Goal: Task Accomplishment & Management: Manage account settings

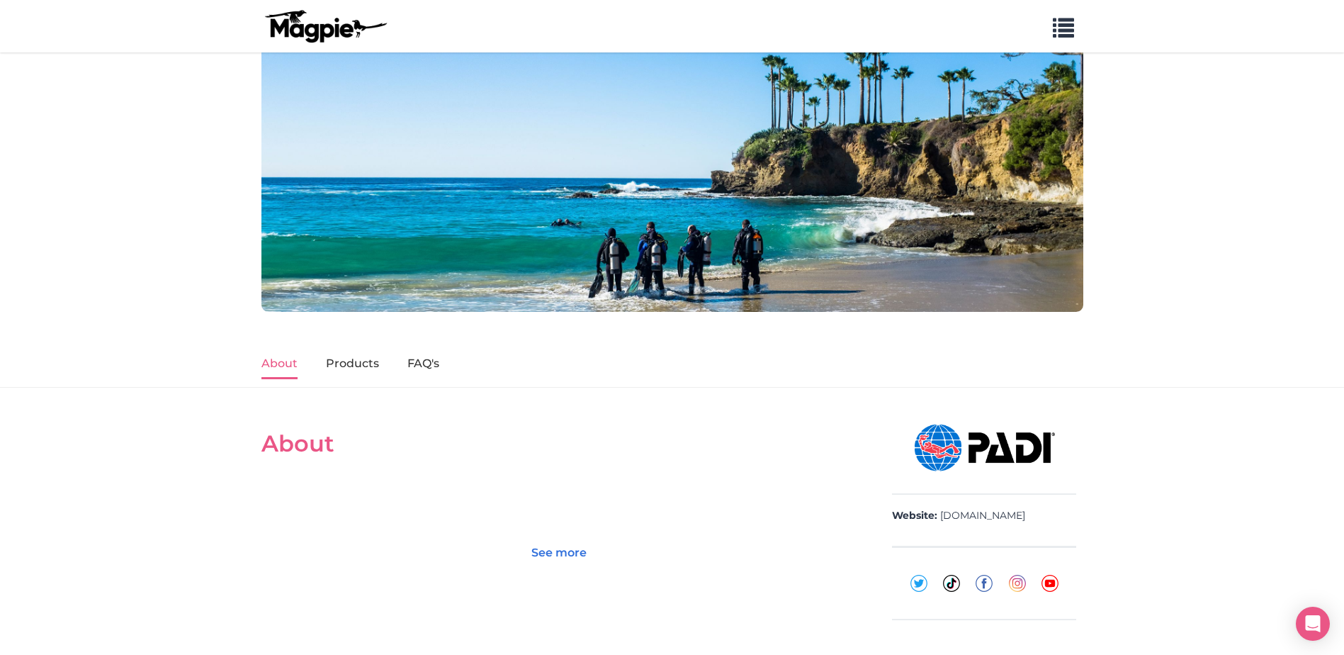
scroll to position [283, 0]
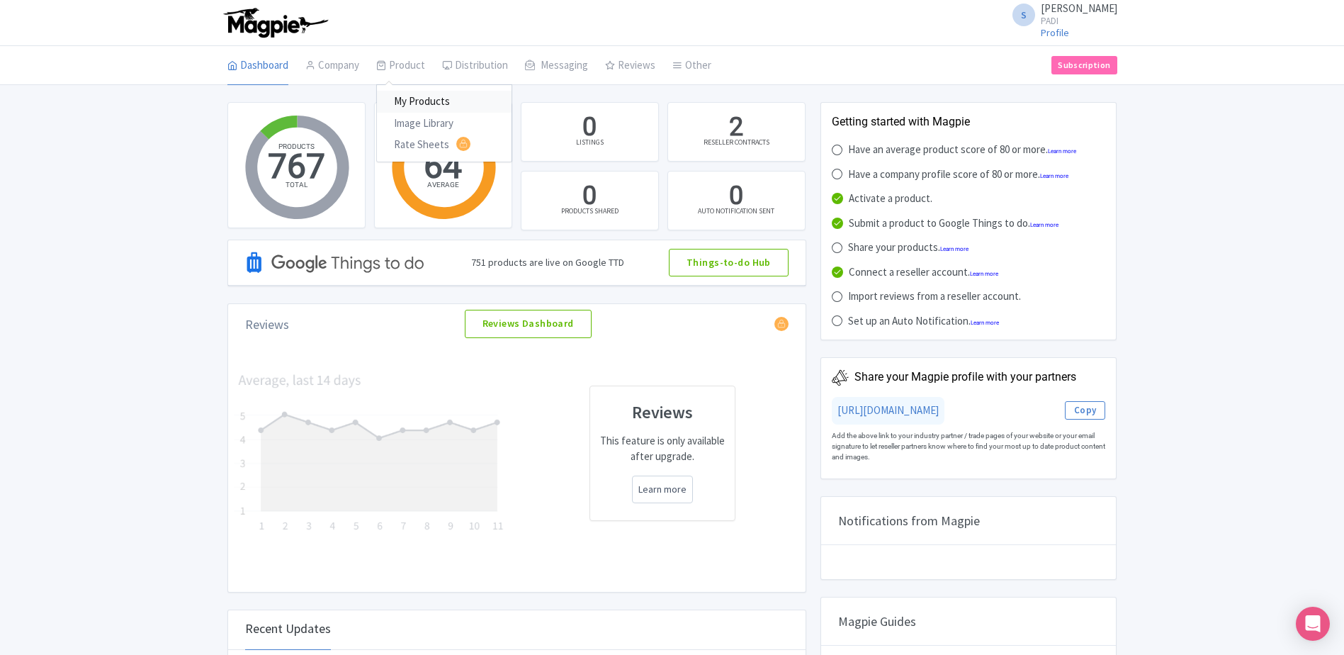
click at [423, 94] on link "My Products" at bounding box center [444, 102] width 135 height 22
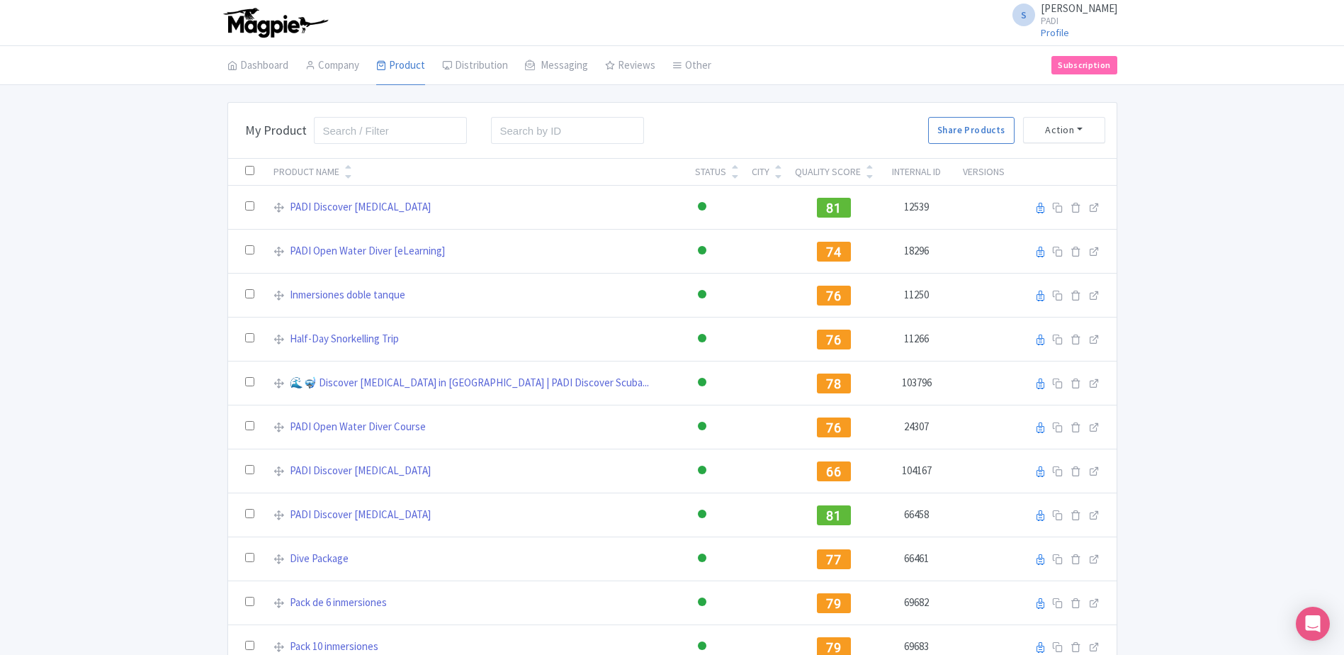
click at [801, 167] on div "Quality Score" at bounding box center [828, 171] width 66 height 15
click at [867, 168] on icon at bounding box center [870, 167] width 6 height 10
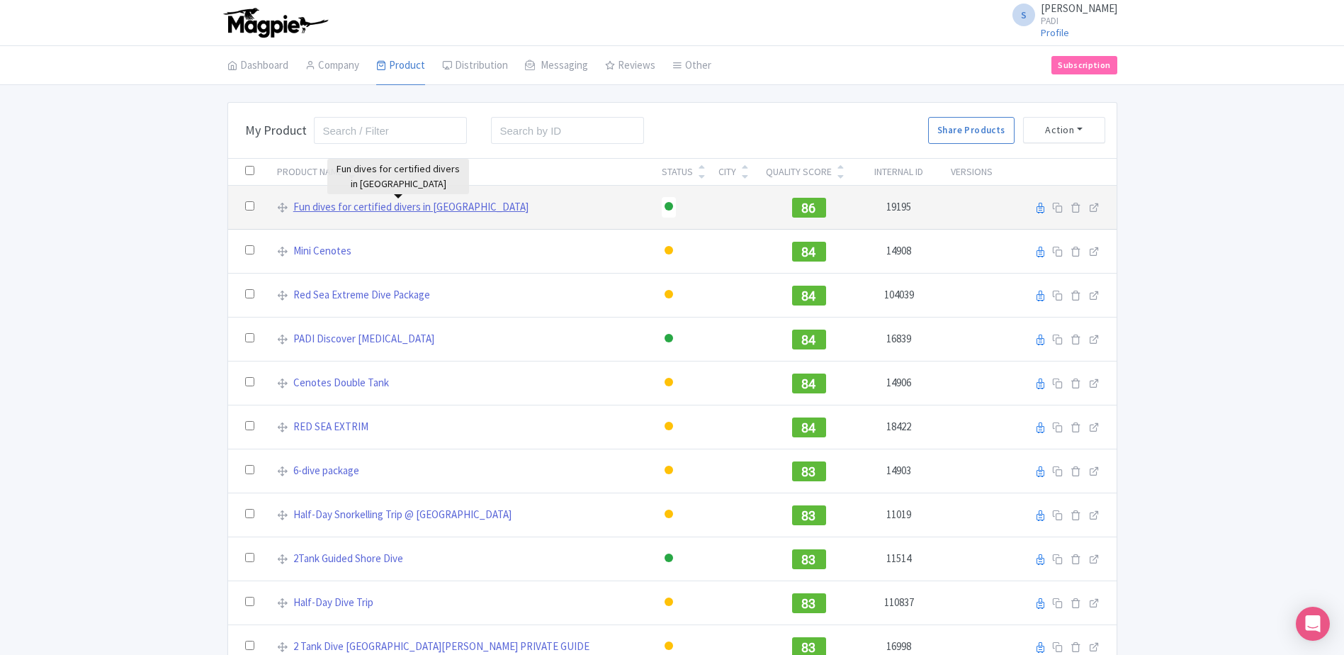
click at [370, 208] on link "Fun dives for certified divers in Pemuteran bay" at bounding box center [410, 207] width 235 height 16
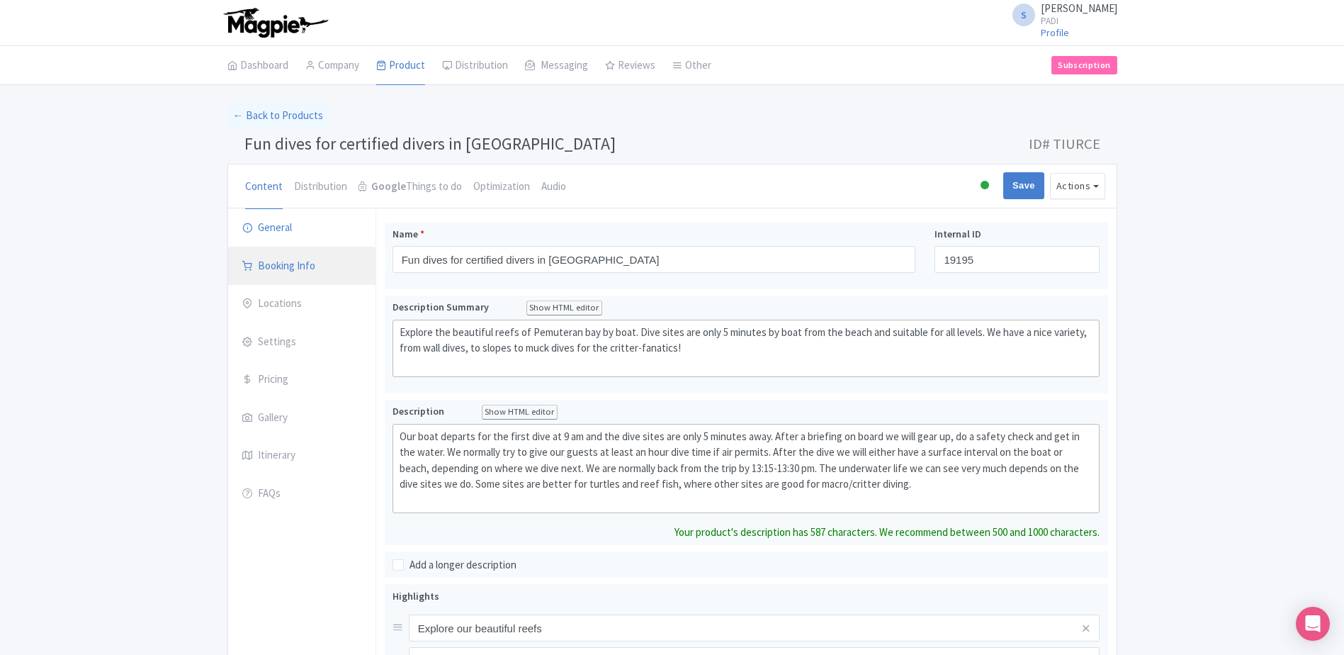
click at [294, 269] on link "Booking Info" at bounding box center [301, 267] width 147 height 40
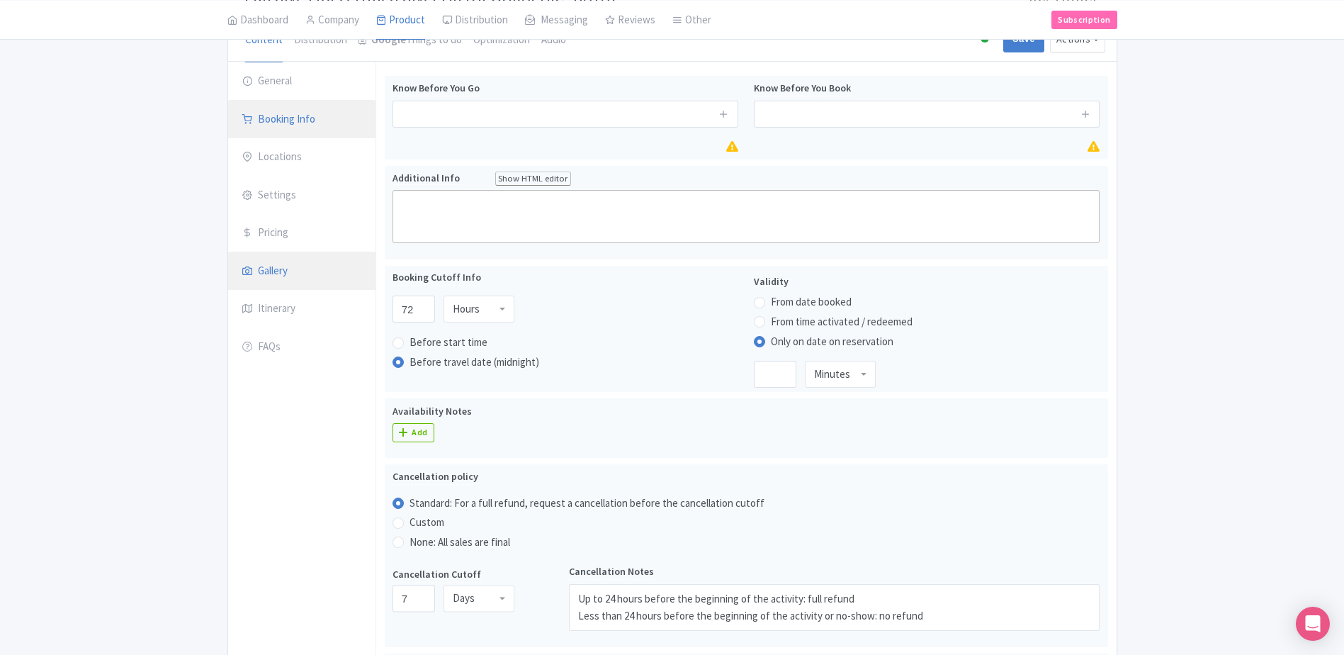
scroll to position [142, 0]
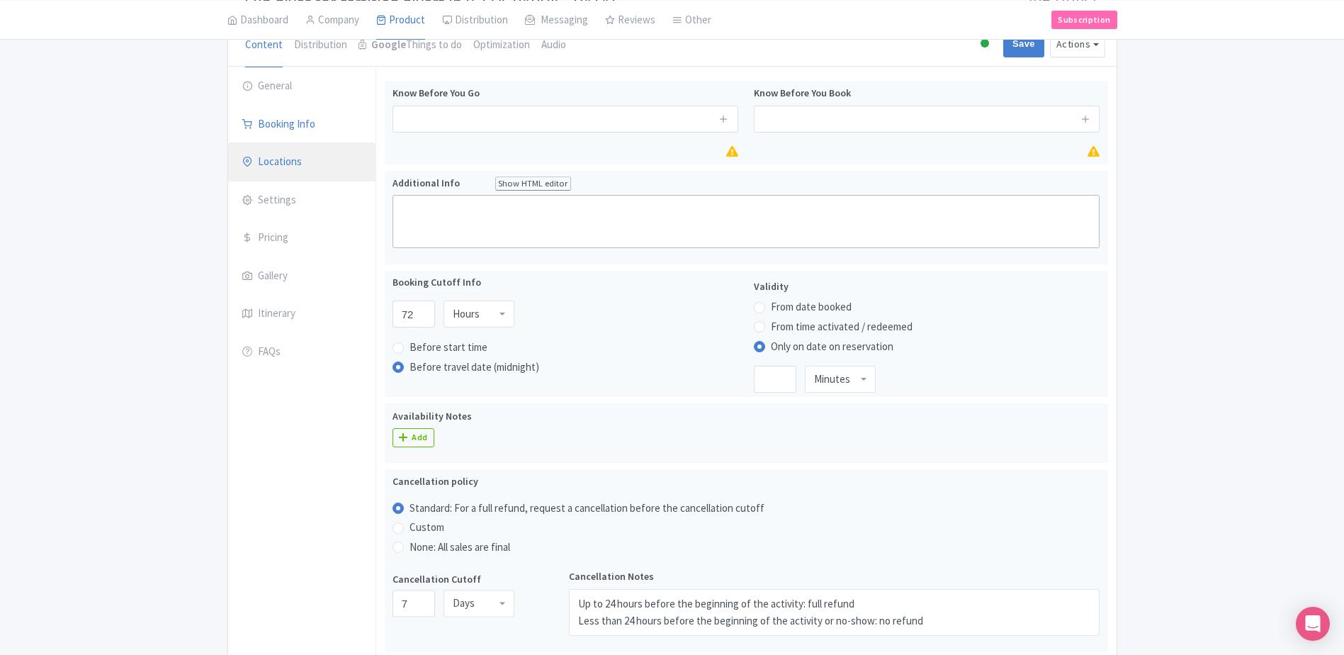
click at [278, 157] on link "Locations" at bounding box center [301, 162] width 147 height 40
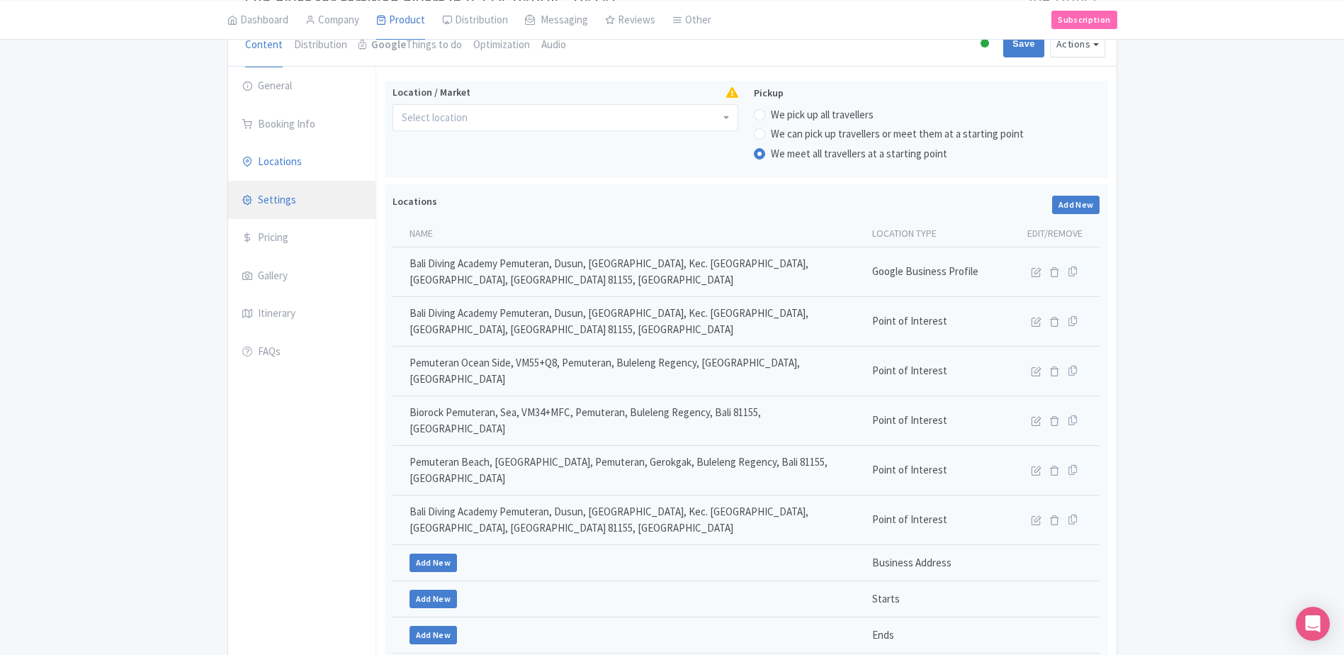
click at [296, 196] on link "Settings" at bounding box center [301, 201] width 147 height 40
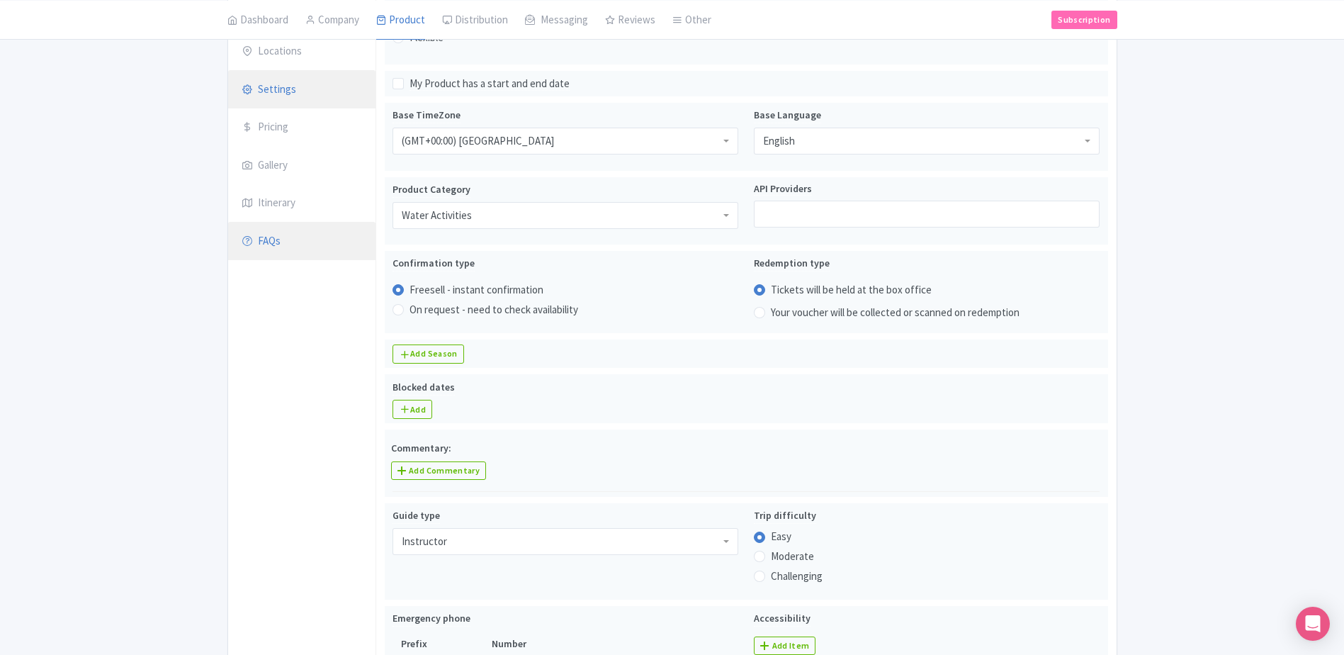
scroll to position [283, 0]
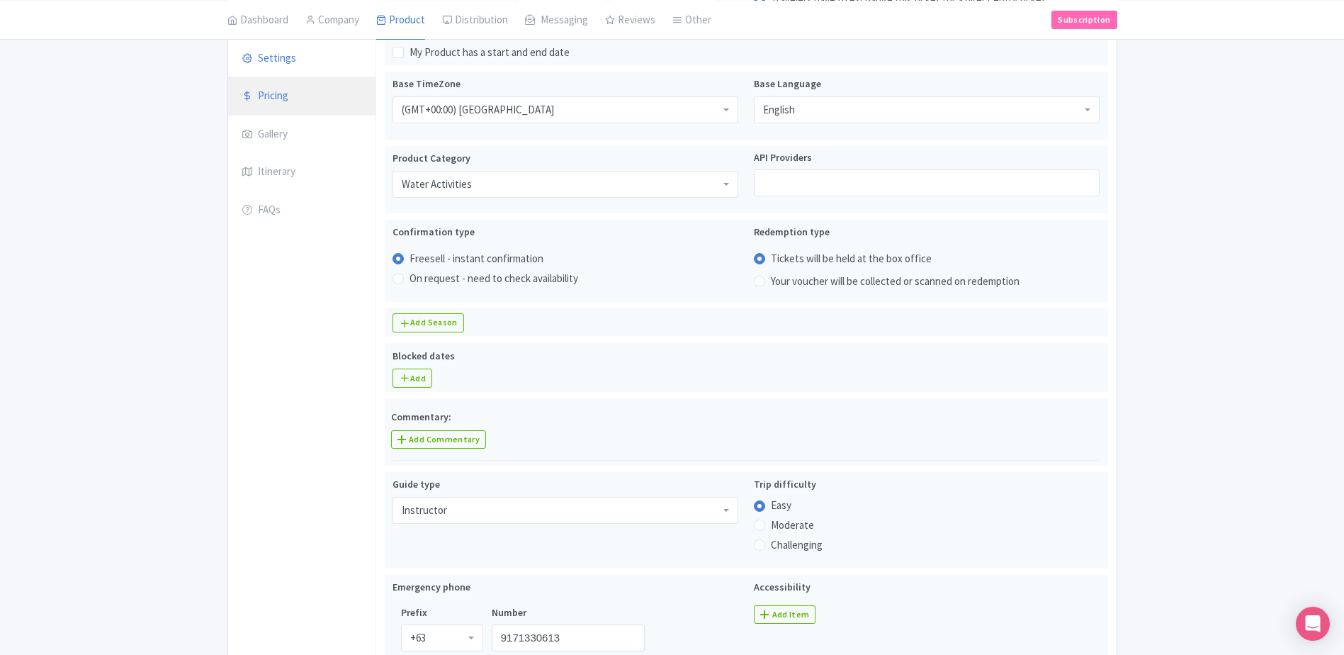
click at [273, 90] on link "Pricing" at bounding box center [301, 97] width 147 height 40
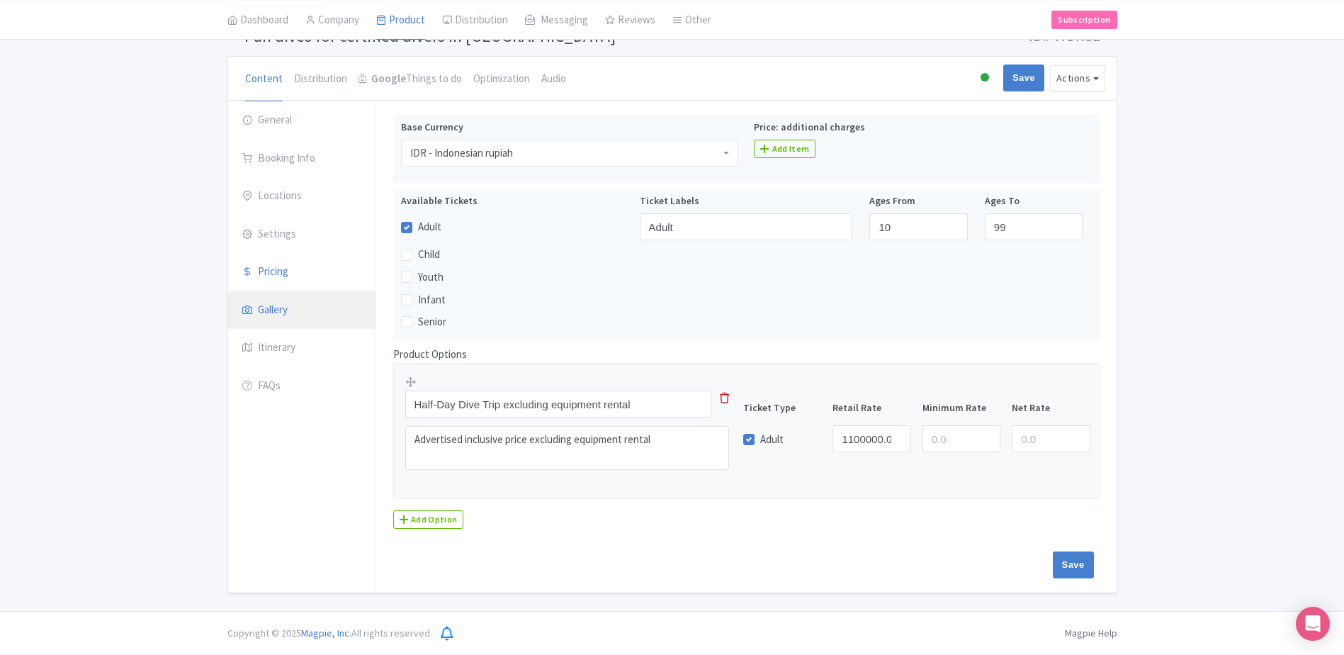
click at [255, 315] on link "Gallery" at bounding box center [301, 311] width 147 height 40
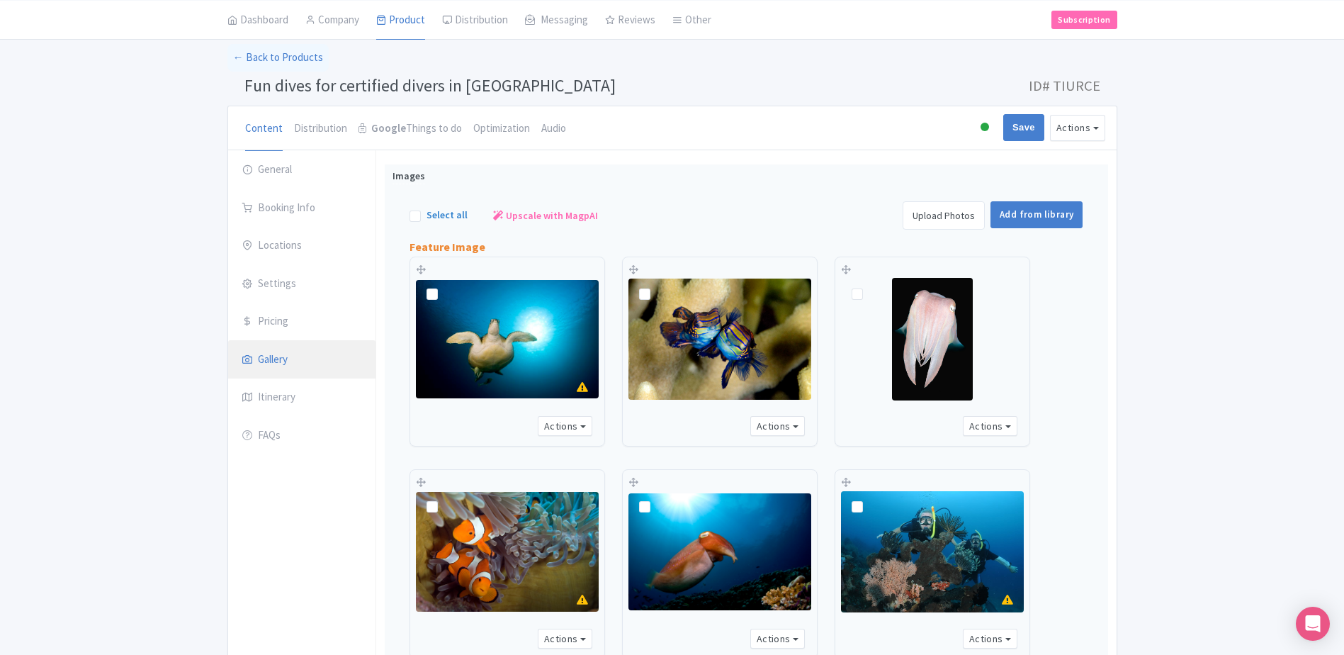
scroll to position [52, 0]
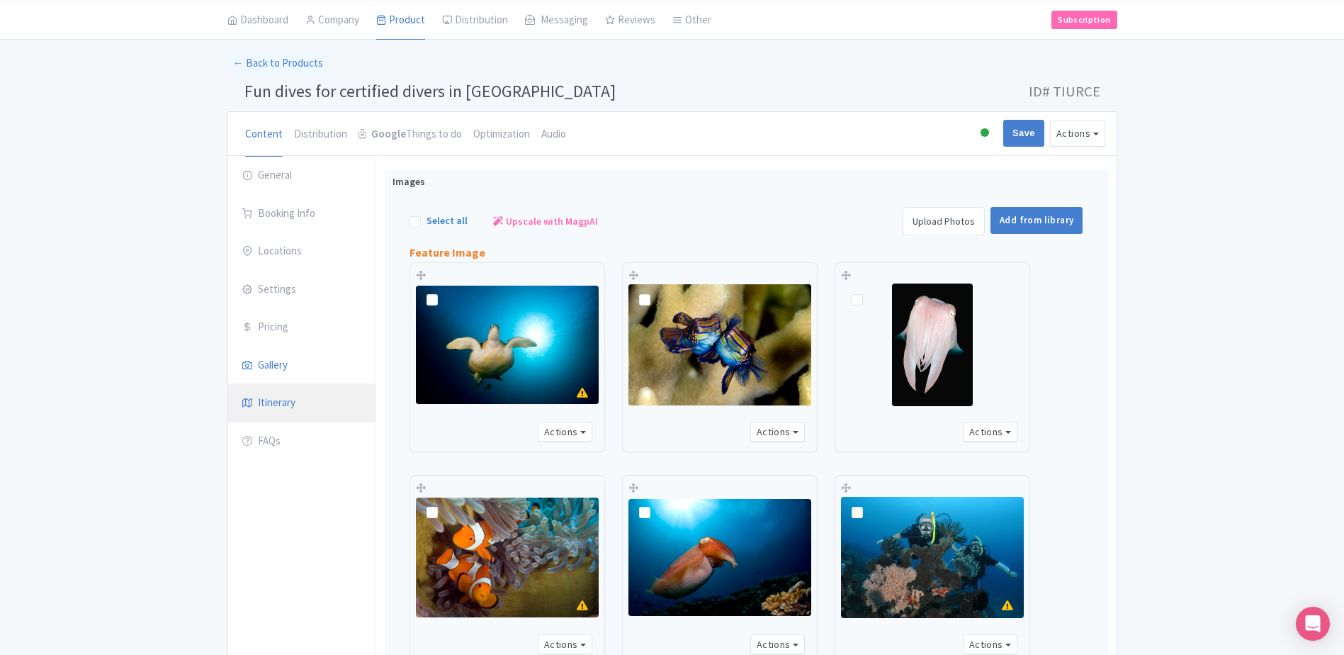
click at [268, 406] on link "Itinerary" at bounding box center [301, 403] width 147 height 40
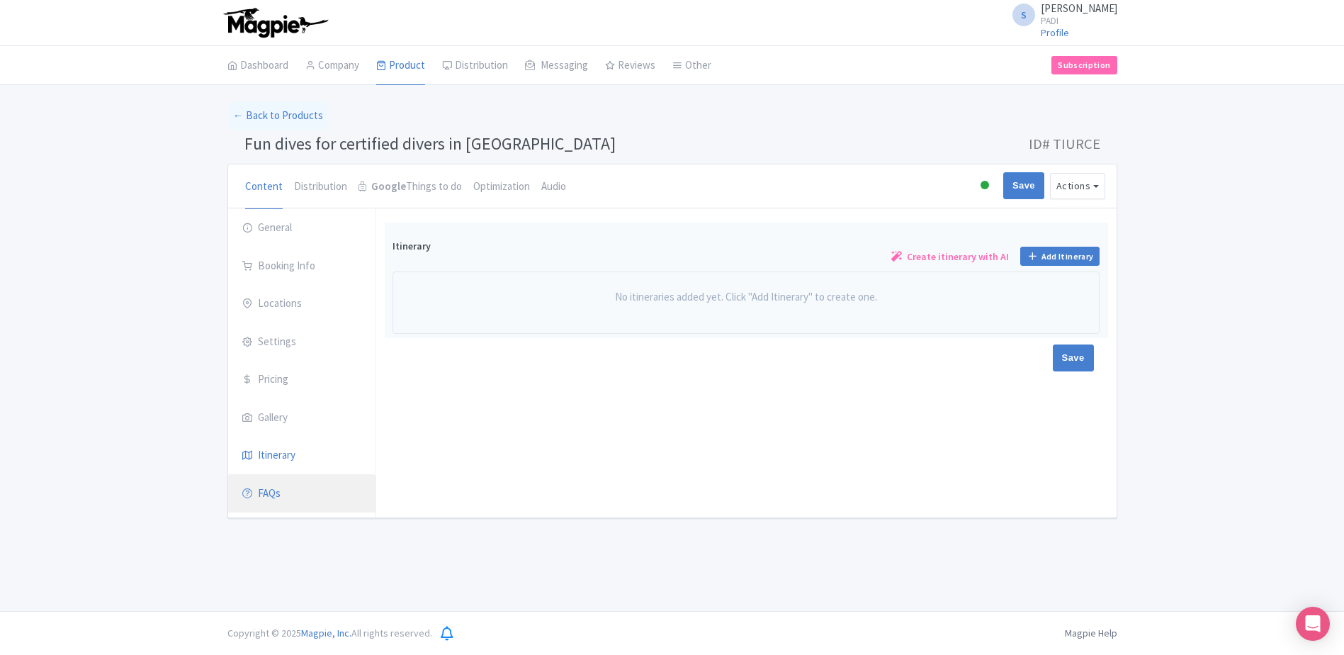
click at [275, 483] on link "FAQs" at bounding box center [301, 494] width 147 height 40
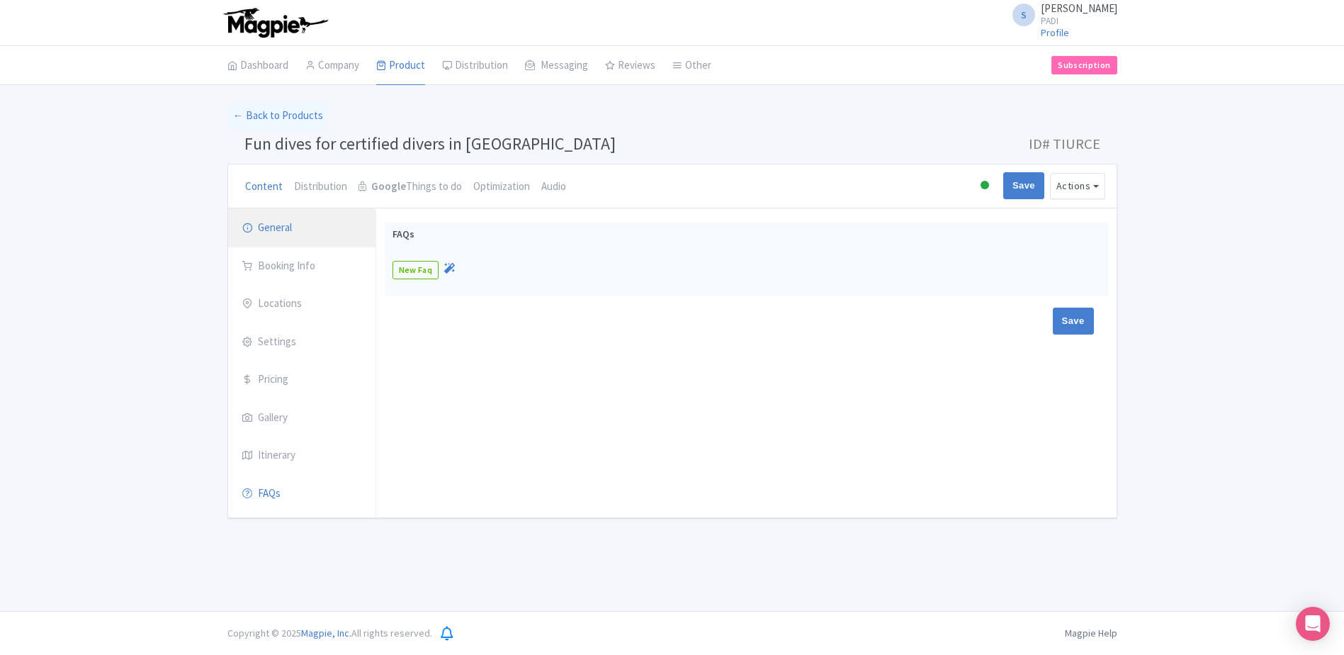
click at [280, 232] on link "General" at bounding box center [301, 228] width 147 height 40
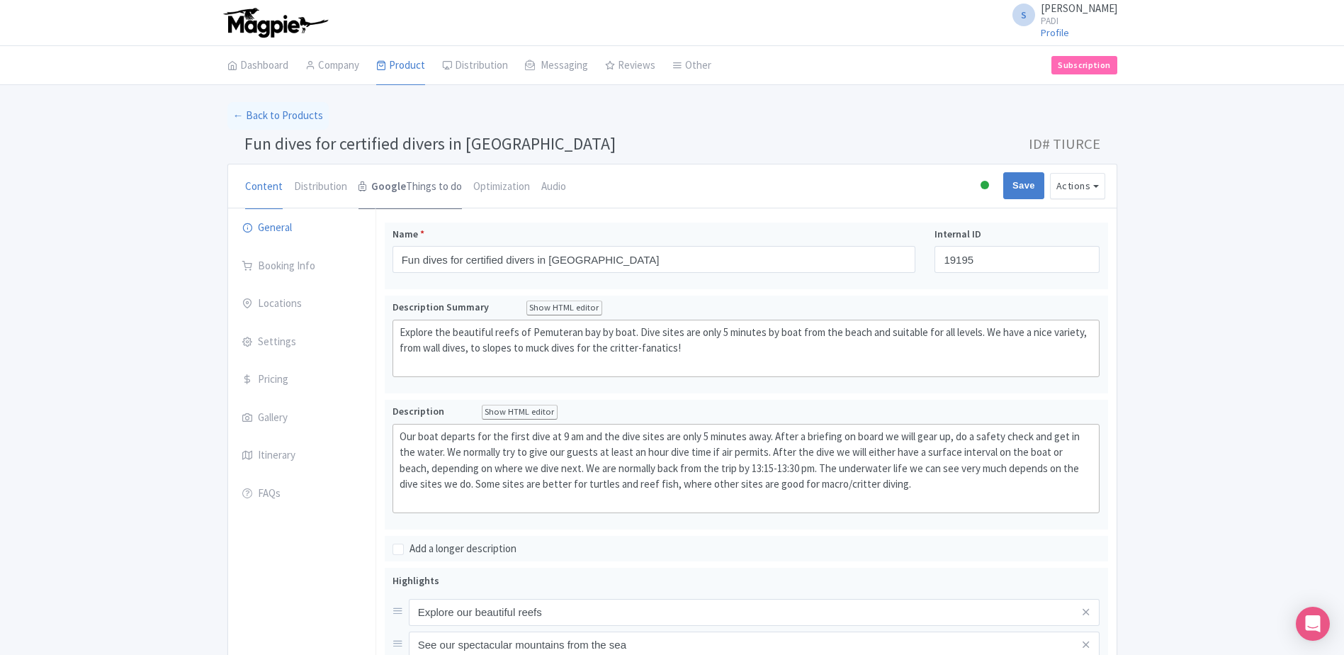
click at [412, 180] on link "Google Things to do" at bounding box center [410, 186] width 103 height 45
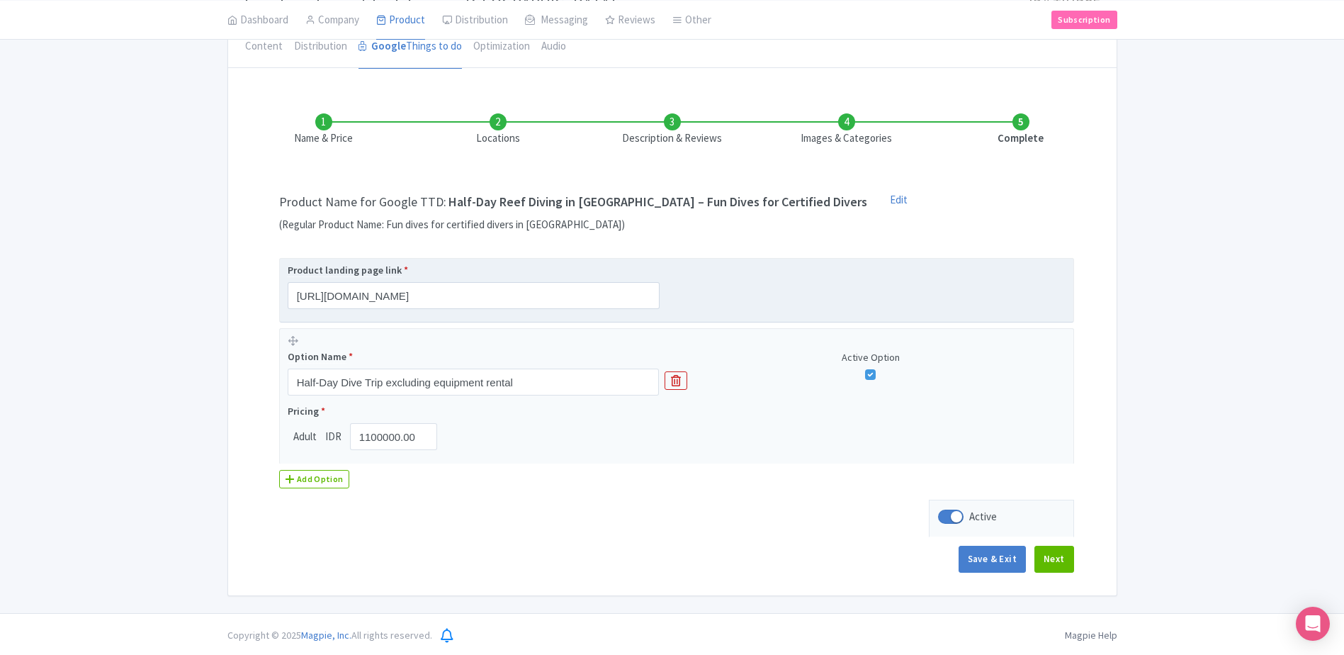
scroll to position [142, 0]
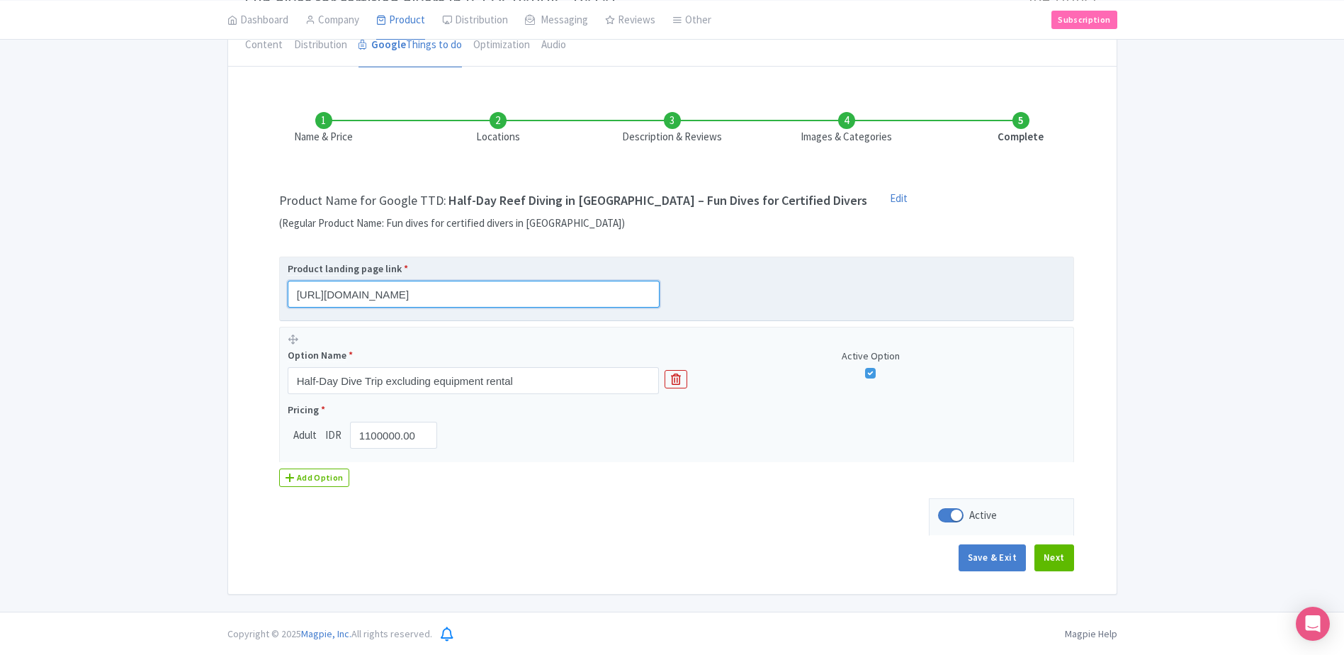
click at [648, 294] on input "https://travel.padi.com/dive-trip/bali/fun-dives-for-certified-divers-in-pemute…" at bounding box center [474, 294] width 372 height 27
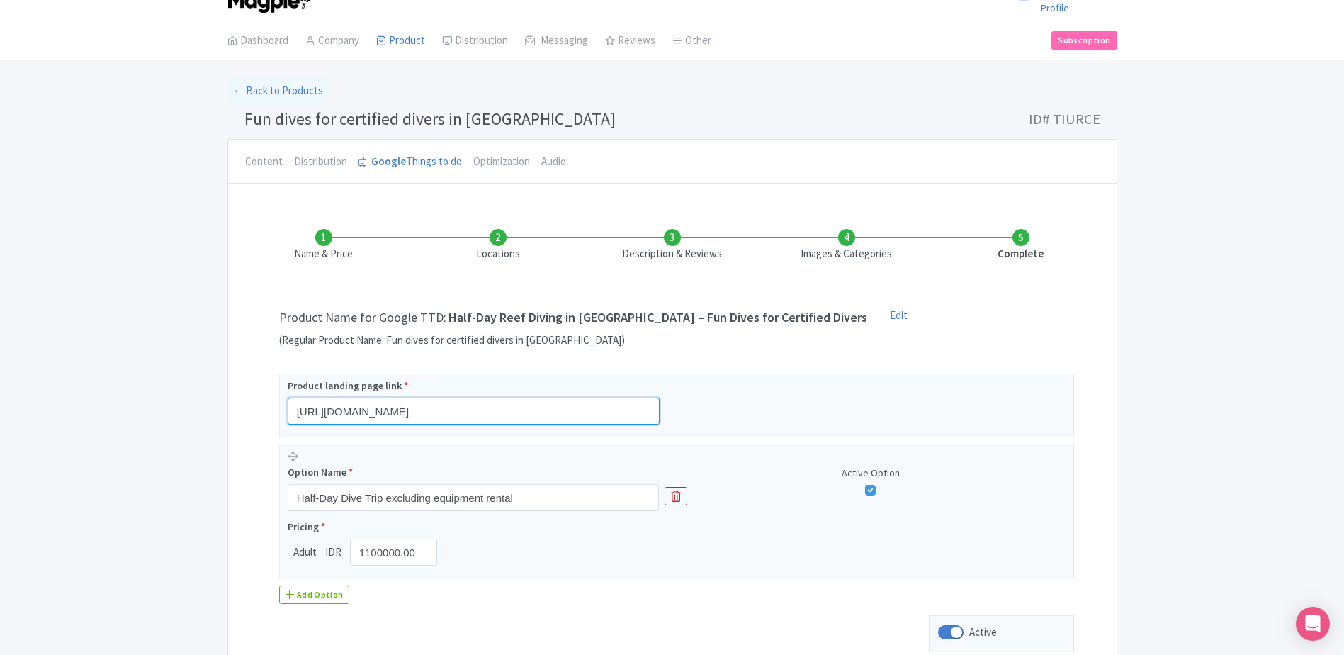
scroll to position [0, 0]
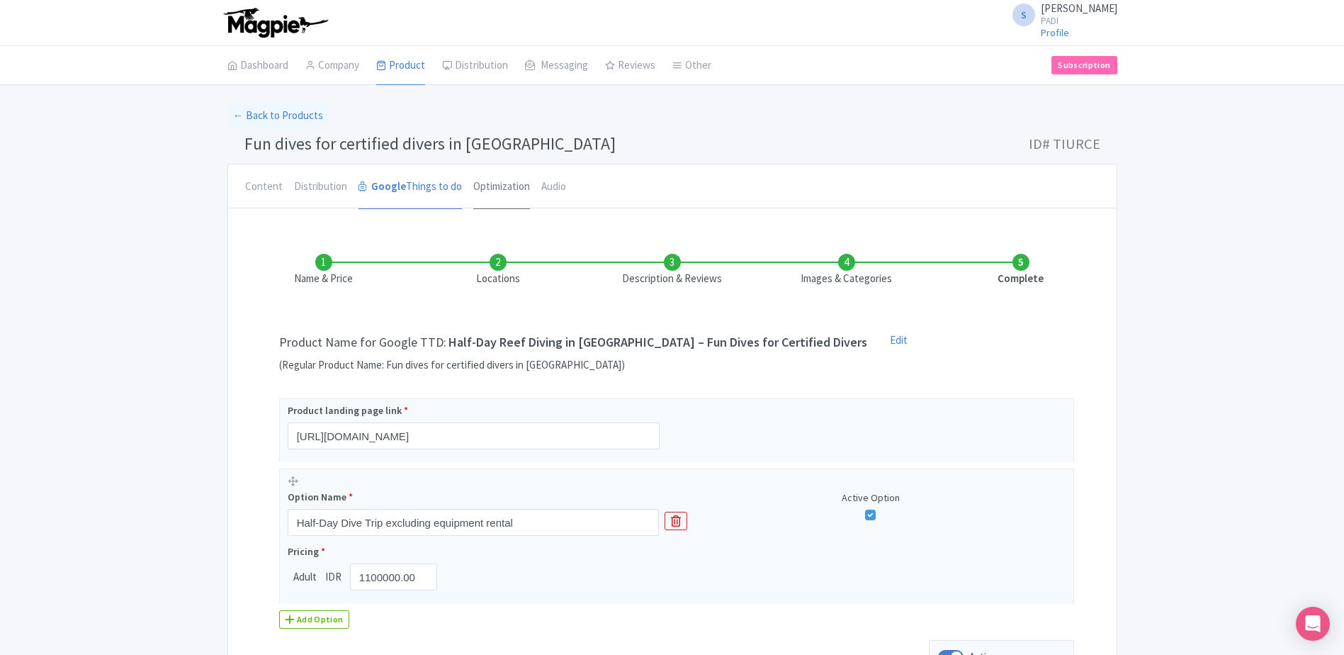
click at [487, 186] on link "Optimization" at bounding box center [501, 186] width 57 height 45
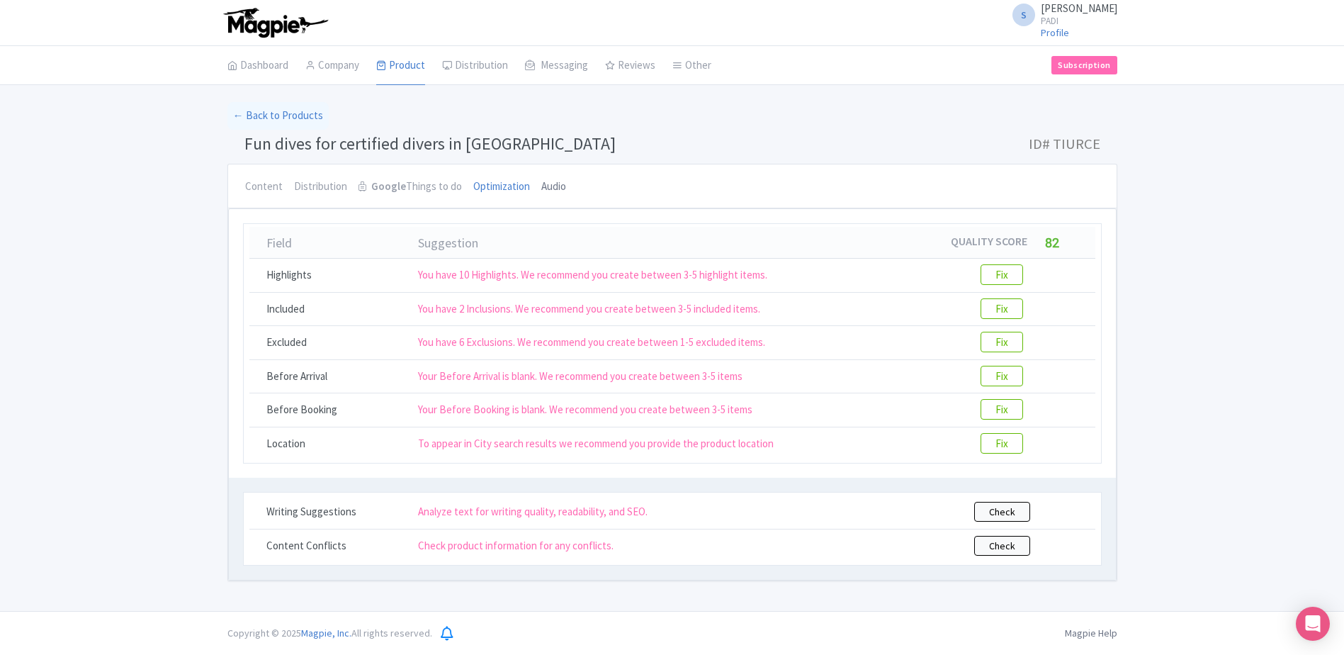
click at [553, 191] on link "Audio" at bounding box center [553, 186] width 25 height 45
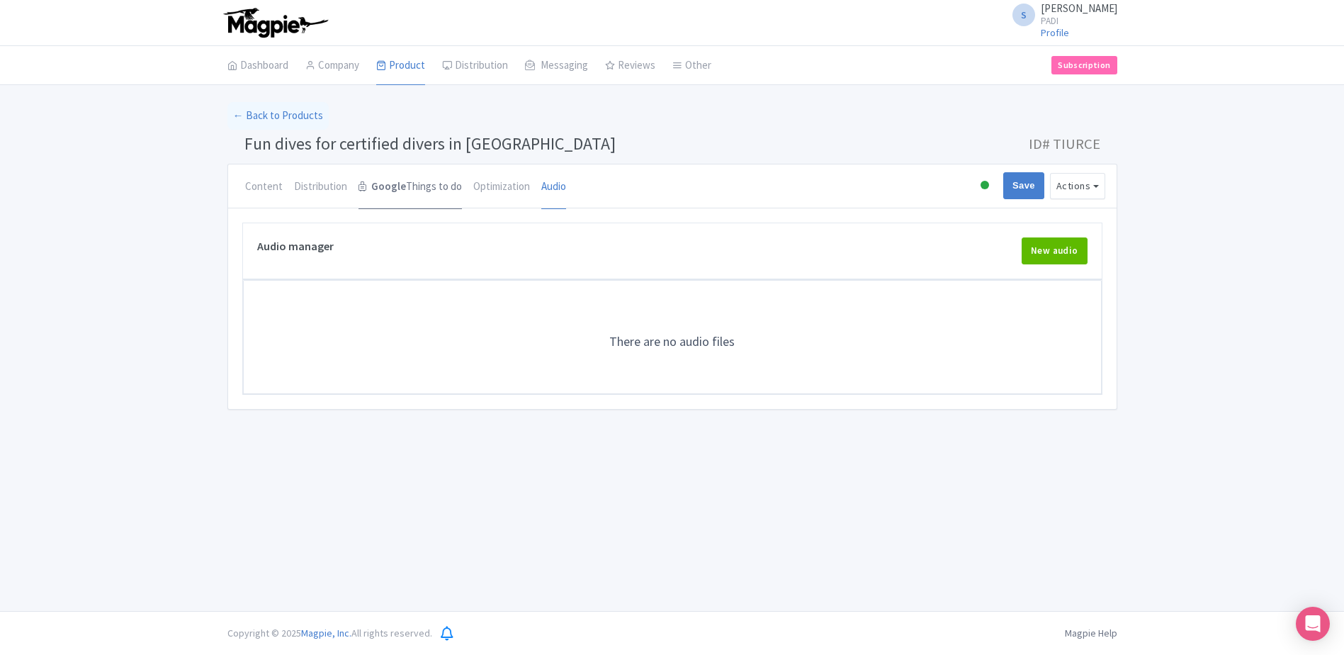
click at [420, 184] on link "Google Things to do" at bounding box center [410, 186] width 103 height 45
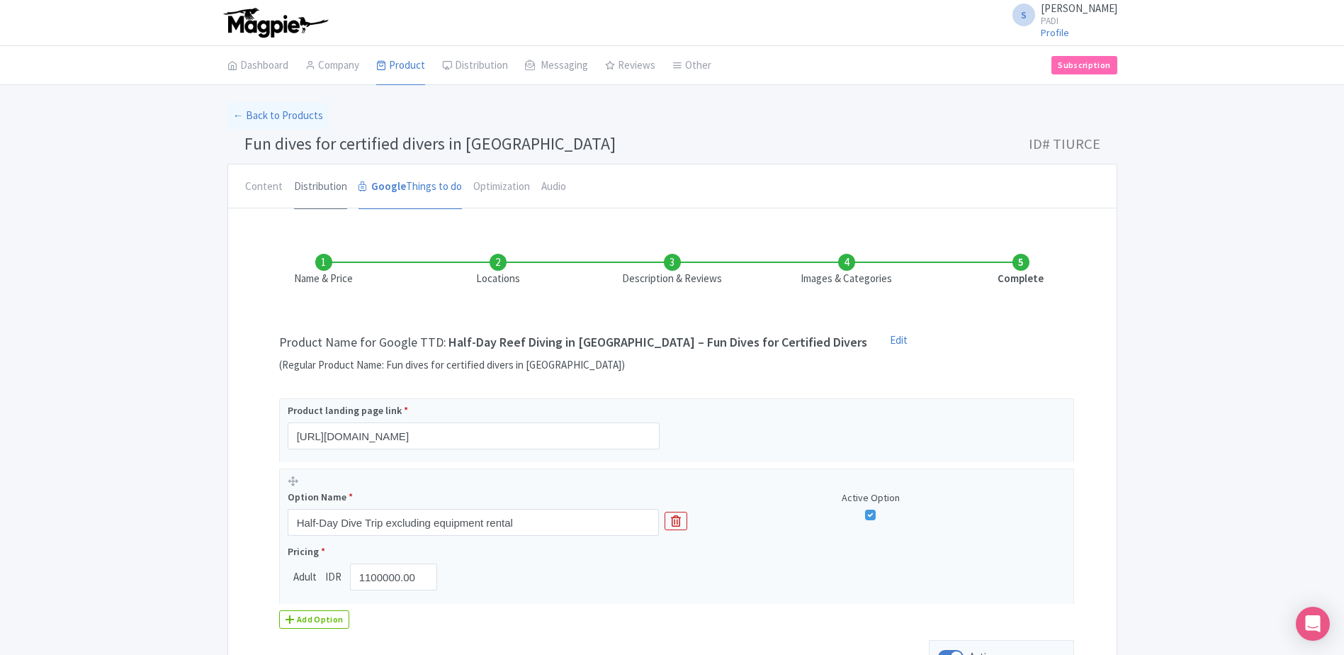
click at [318, 179] on link "Distribution" at bounding box center [320, 186] width 53 height 45
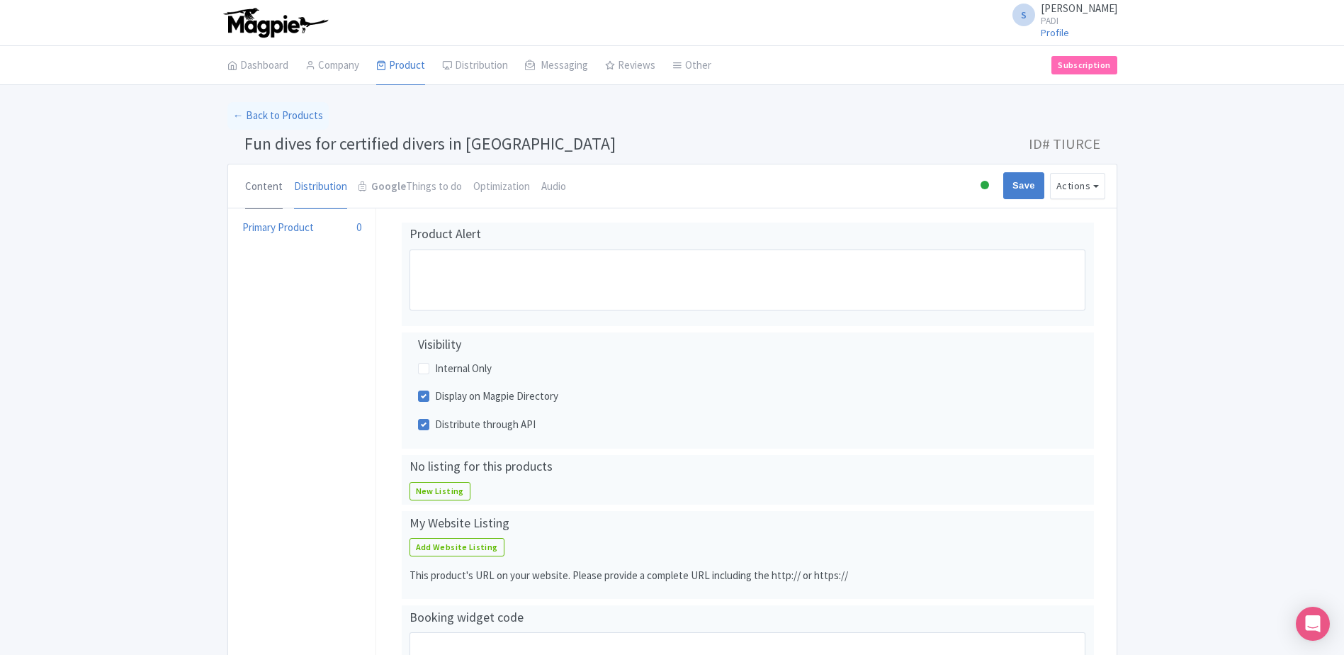
click at [266, 184] on link "Content" at bounding box center [264, 186] width 38 height 45
